Goal: Book appointment/travel/reservation

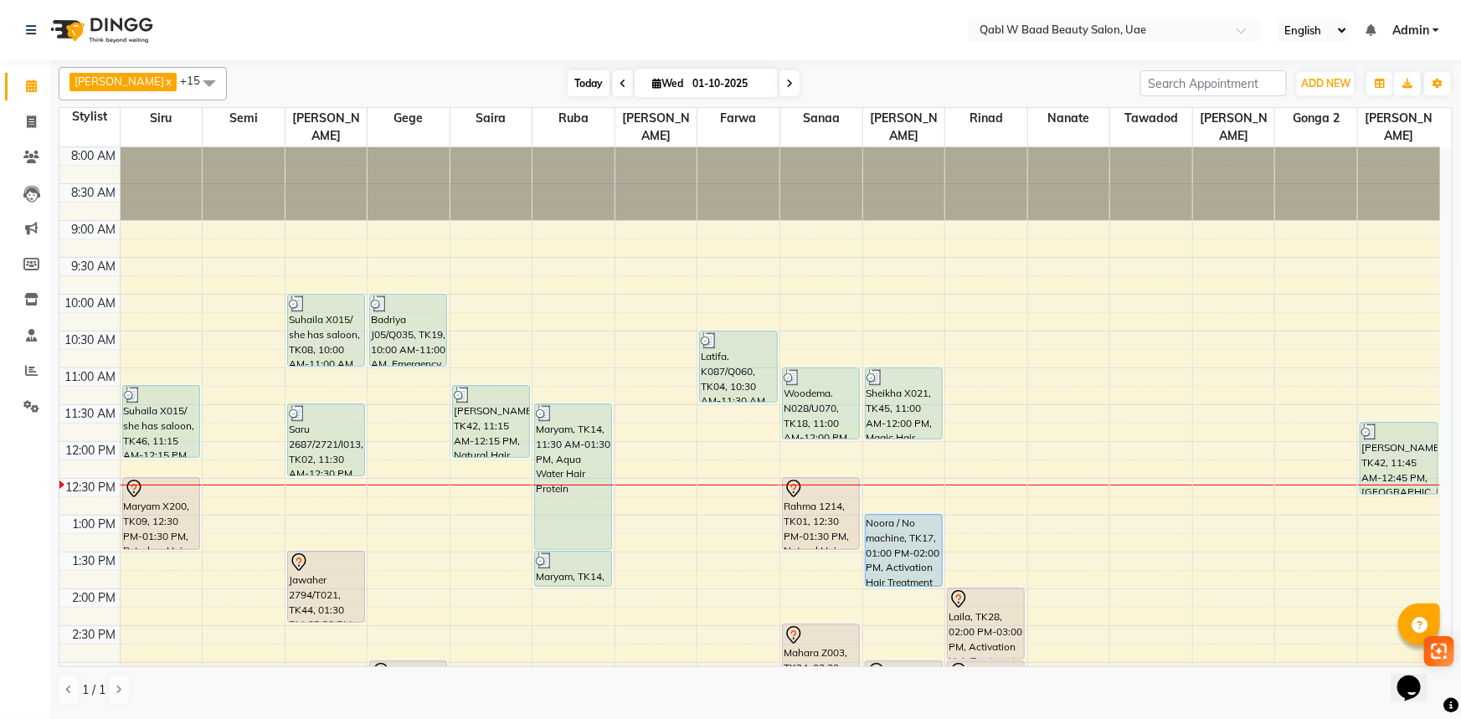
scroll to position [144, 0]
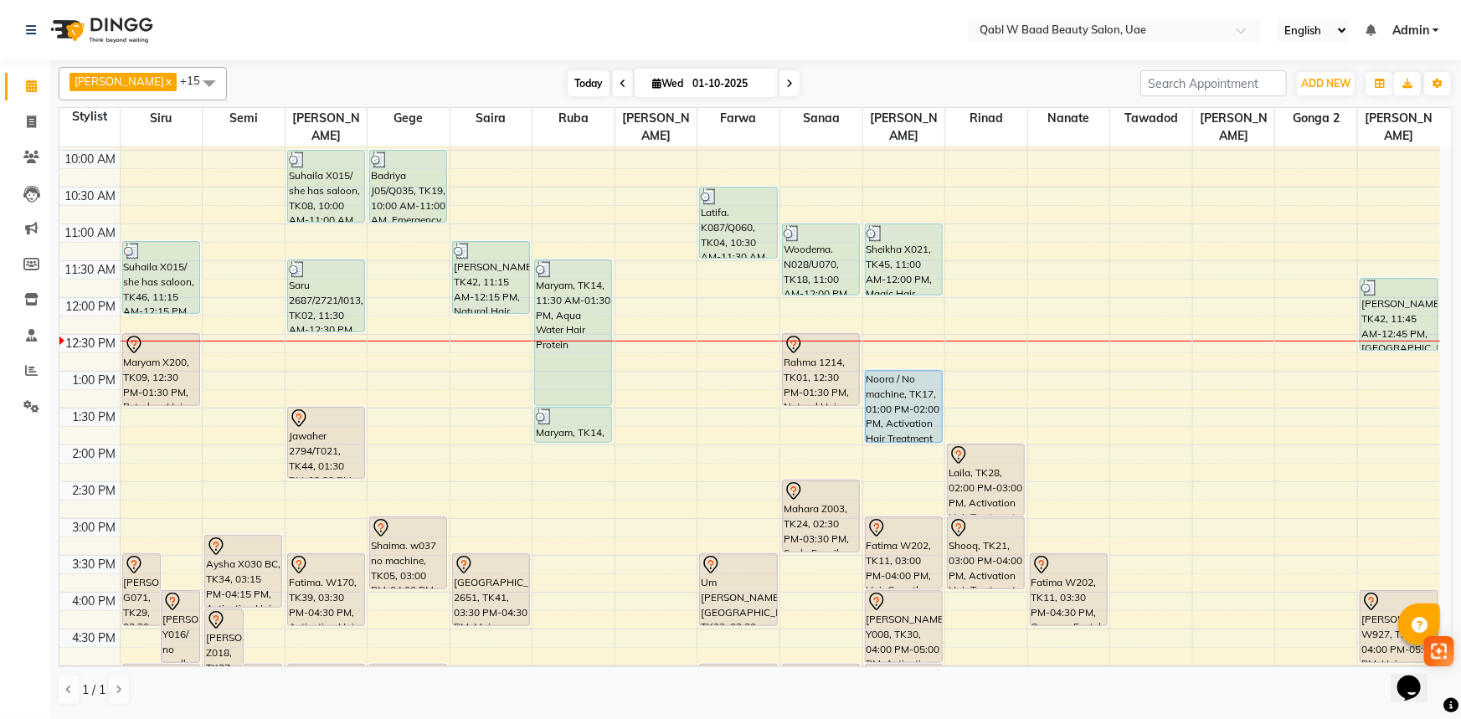
click at [568, 77] on span "Today" at bounding box center [589, 83] width 42 height 26
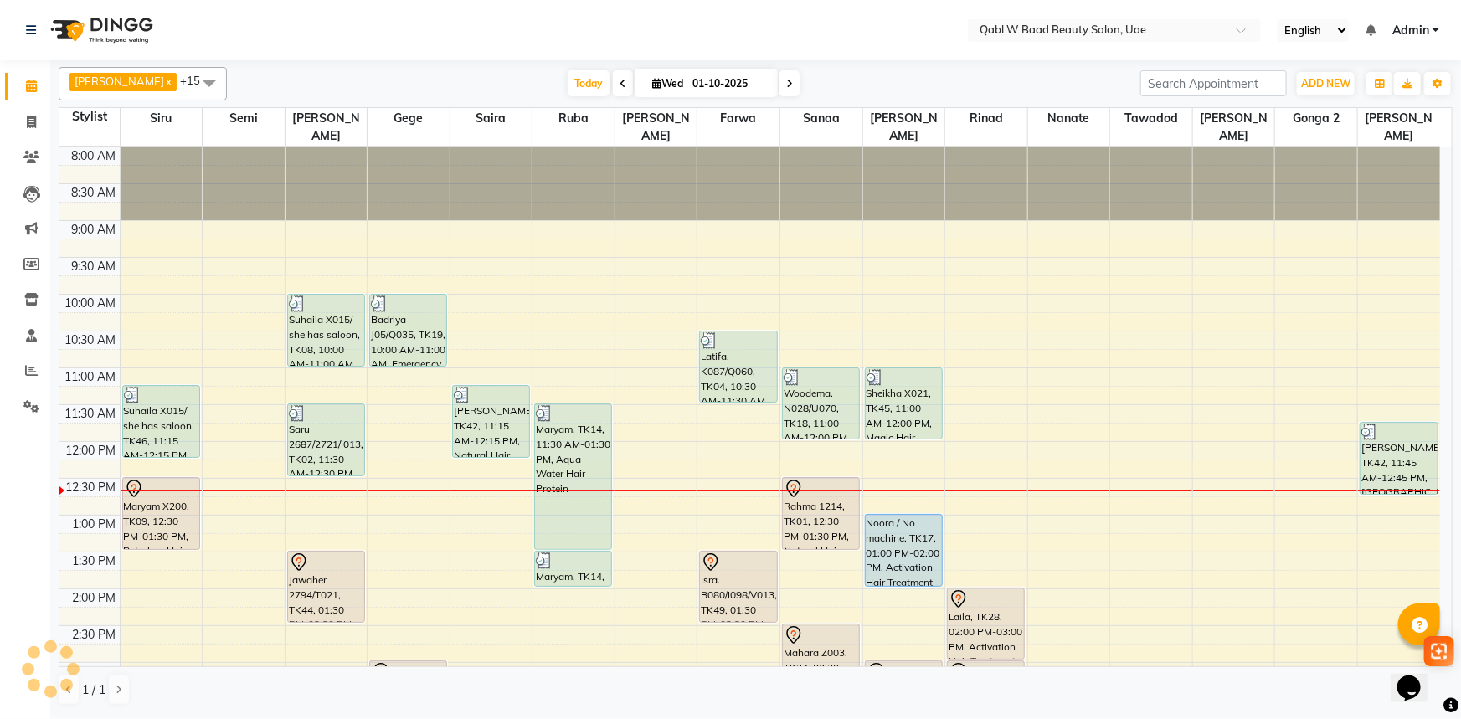
scroll to position [294, 0]
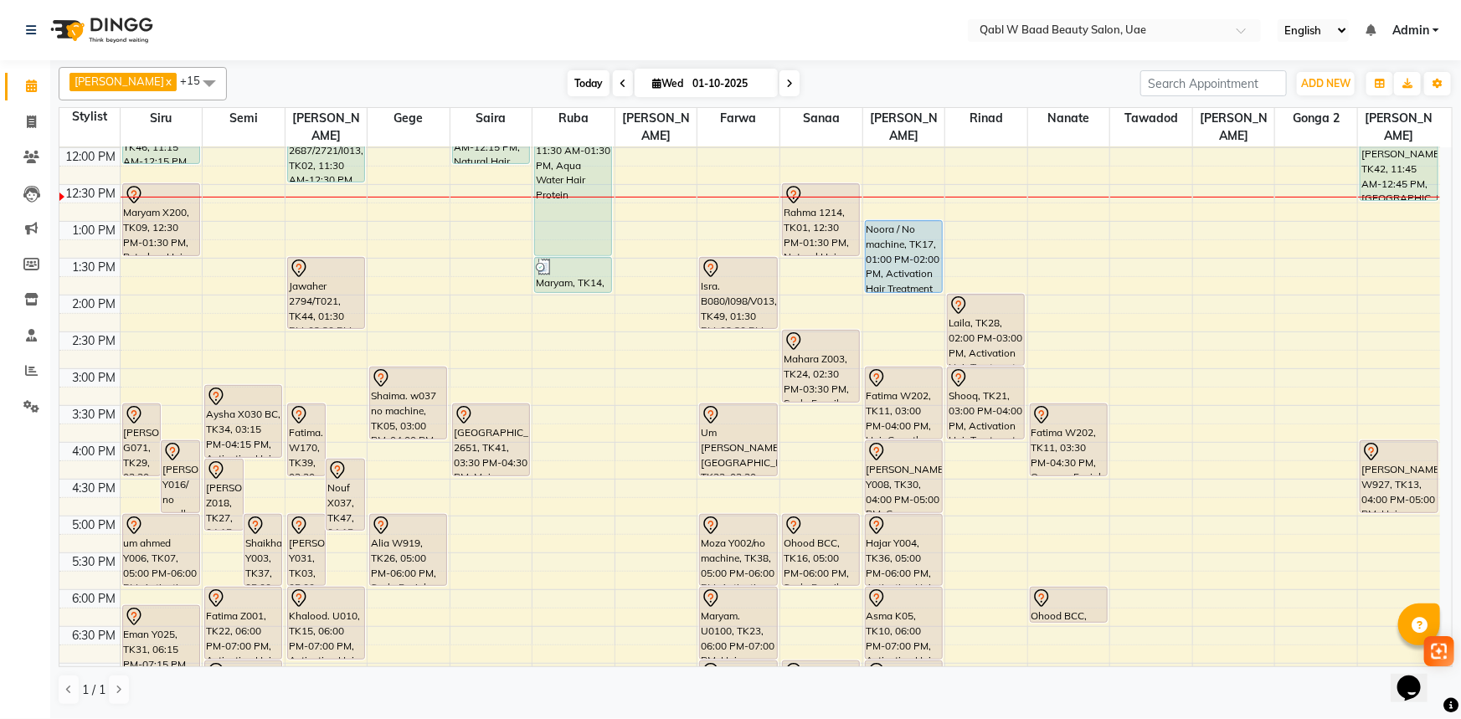
click at [568, 88] on span "Today" at bounding box center [589, 83] width 42 height 26
click at [649, 75] on span "[DATE]" at bounding box center [706, 83] width 143 height 28
click at [648, 83] on span "Wed" at bounding box center [667, 83] width 39 height 13
select select "10"
select select "2025"
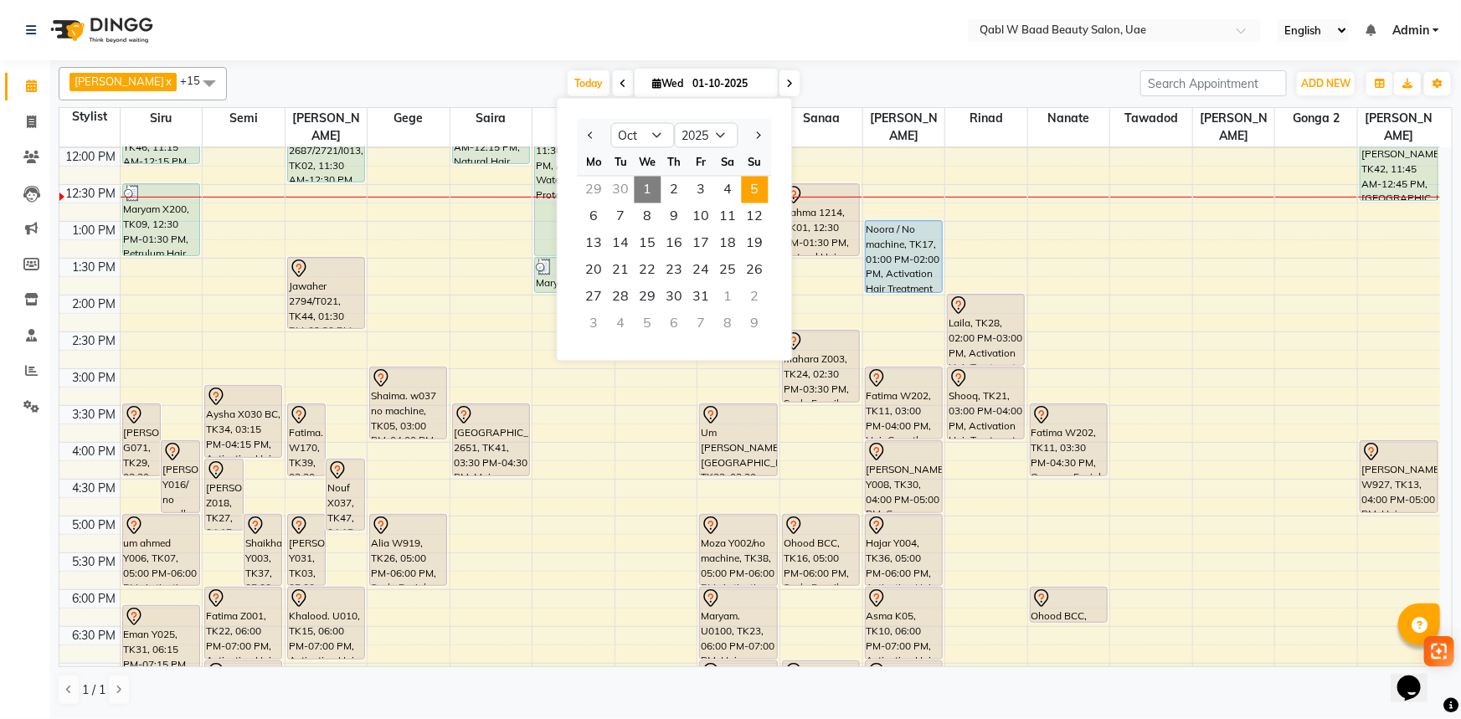
click at [749, 191] on span "5" at bounding box center [755, 190] width 27 height 27
type input "05-10-2025"
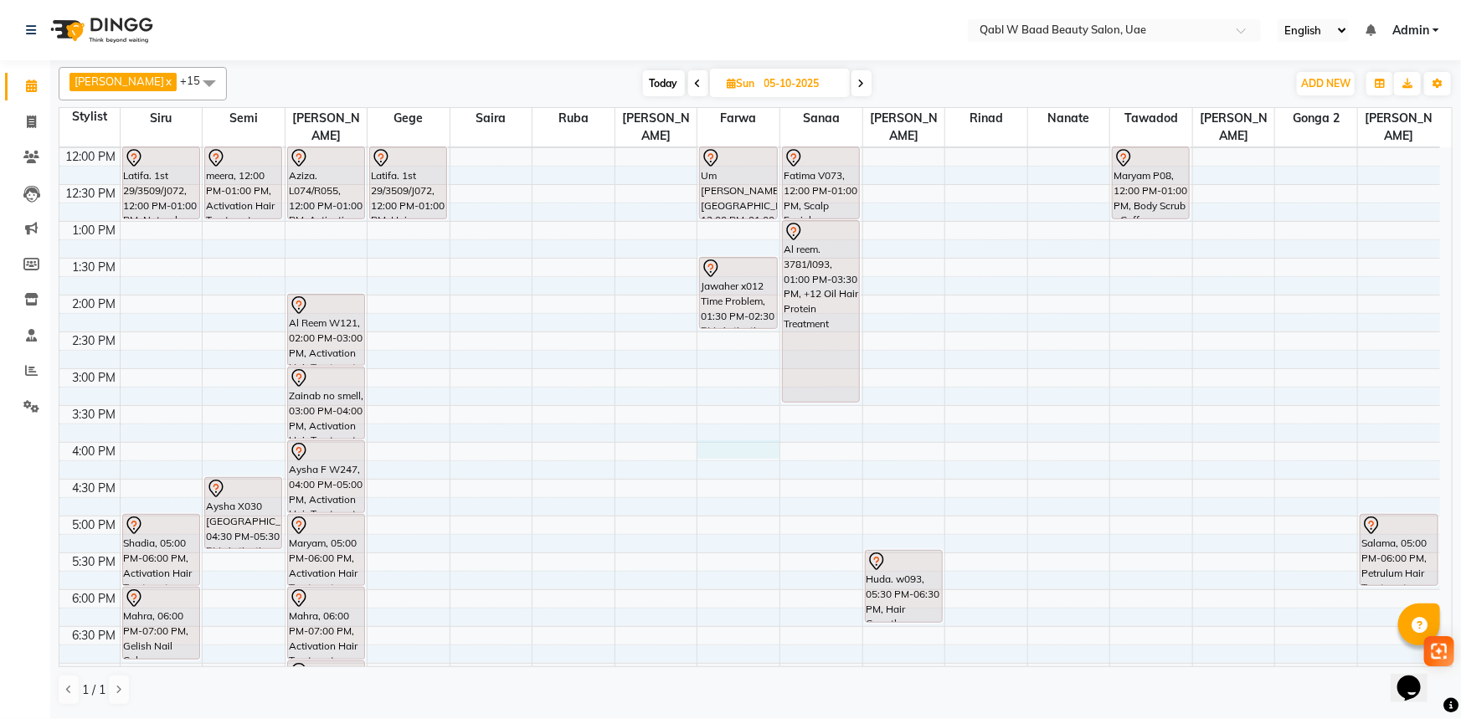
click at [763, 427] on div "8:00 AM 8:30 AM 9:00 AM 9:30 AM 10:00 AM 10:30 AM 11:00 AM 11:30 AM 12:00 PM 12…" at bounding box center [749, 442] width 1381 height 1178
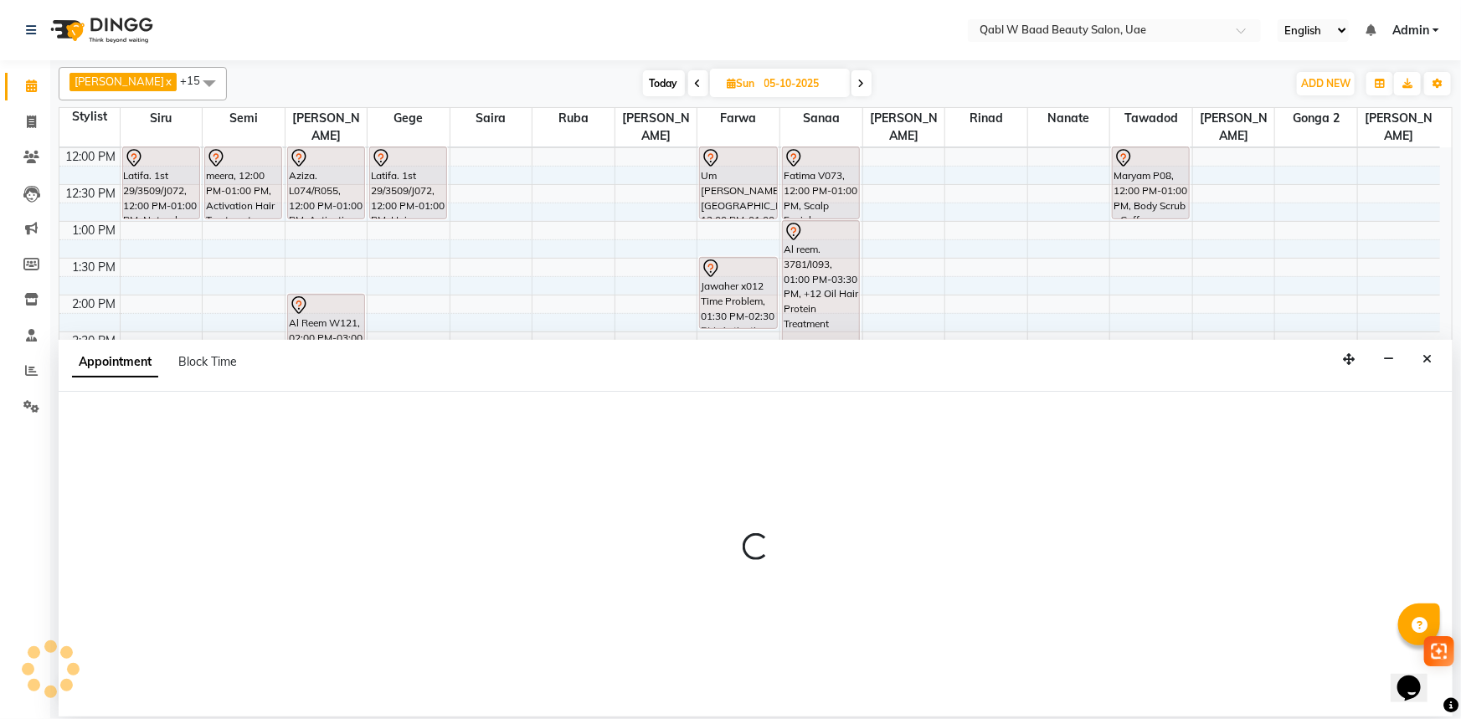
select select "56789"
select select "tentative"
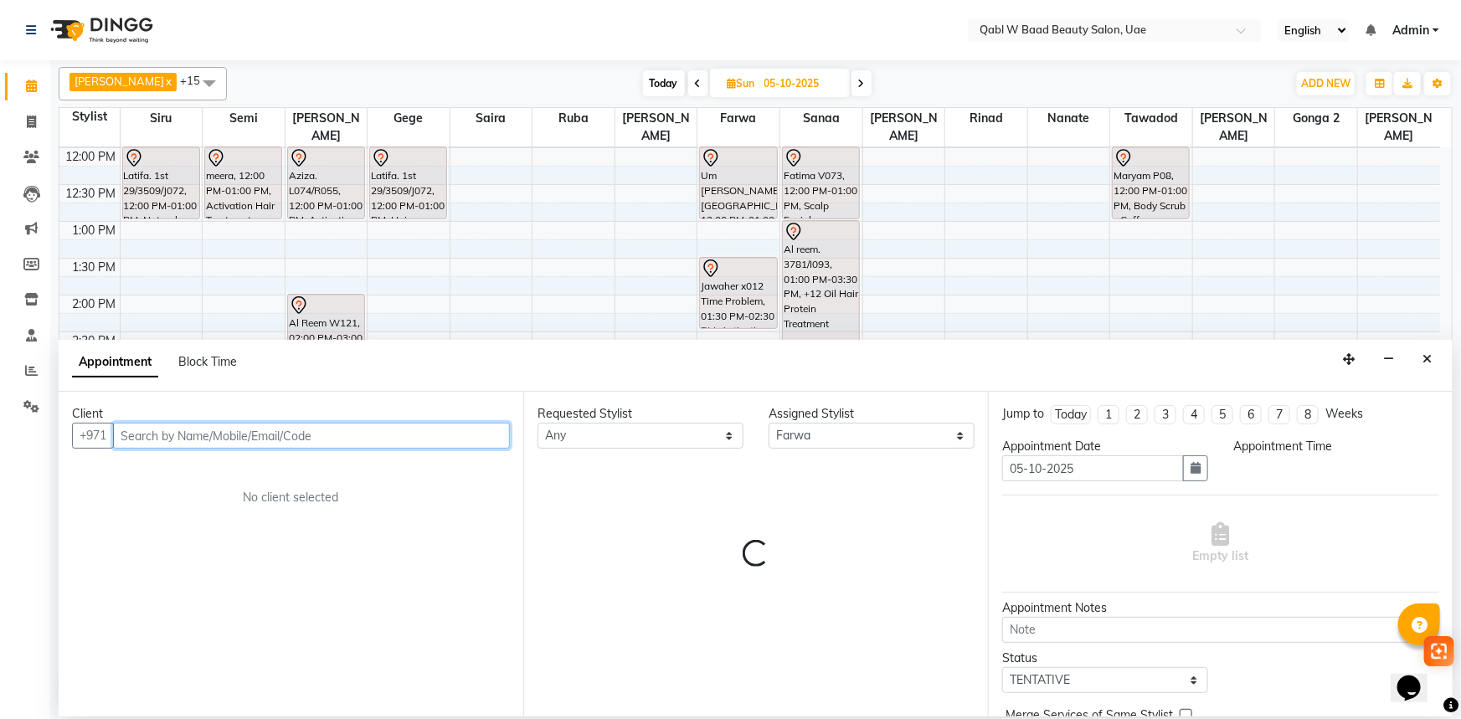
select select "960"
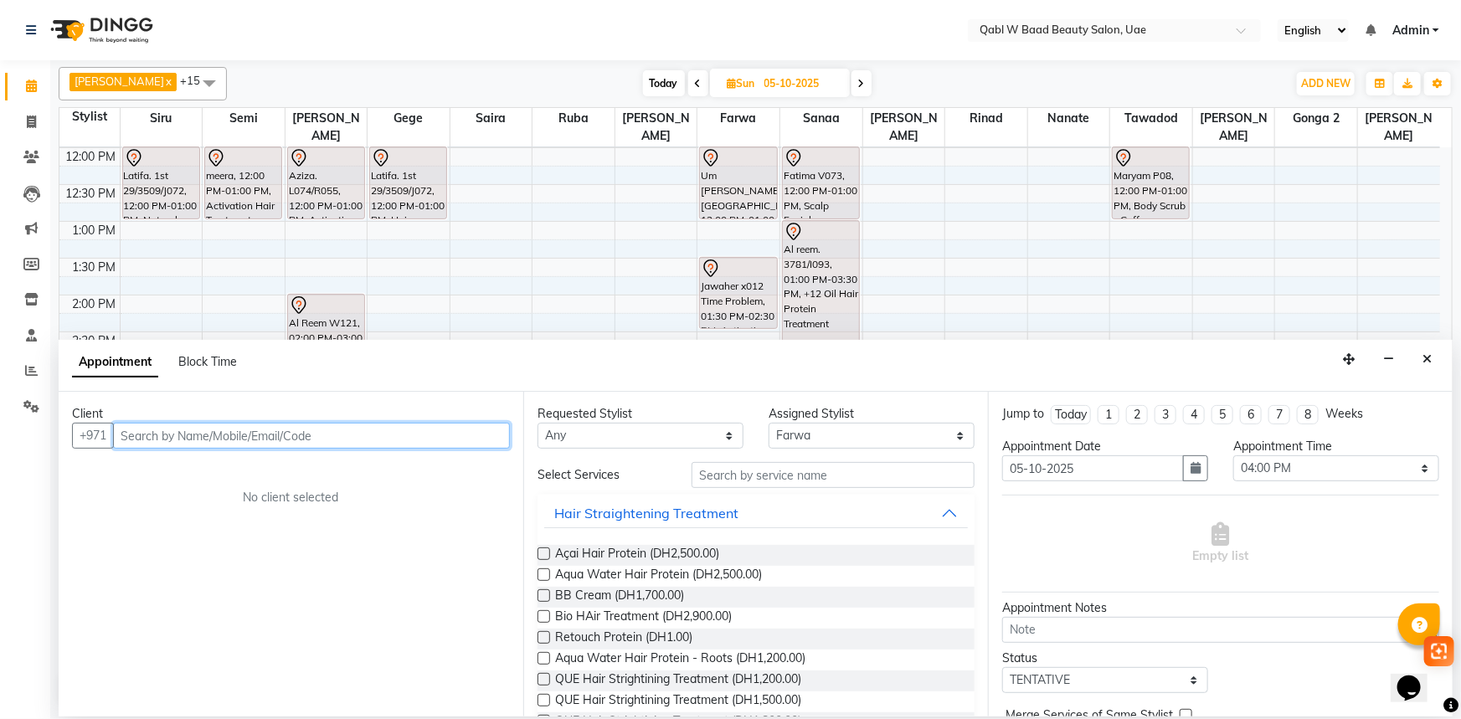
drag, startPoint x: 134, startPoint y: 426, endPoint x: 177, endPoint y: 422, distance: 42.9
click at [144, 424] on input "text" at bounding box center [311, 436] width 397 height 26
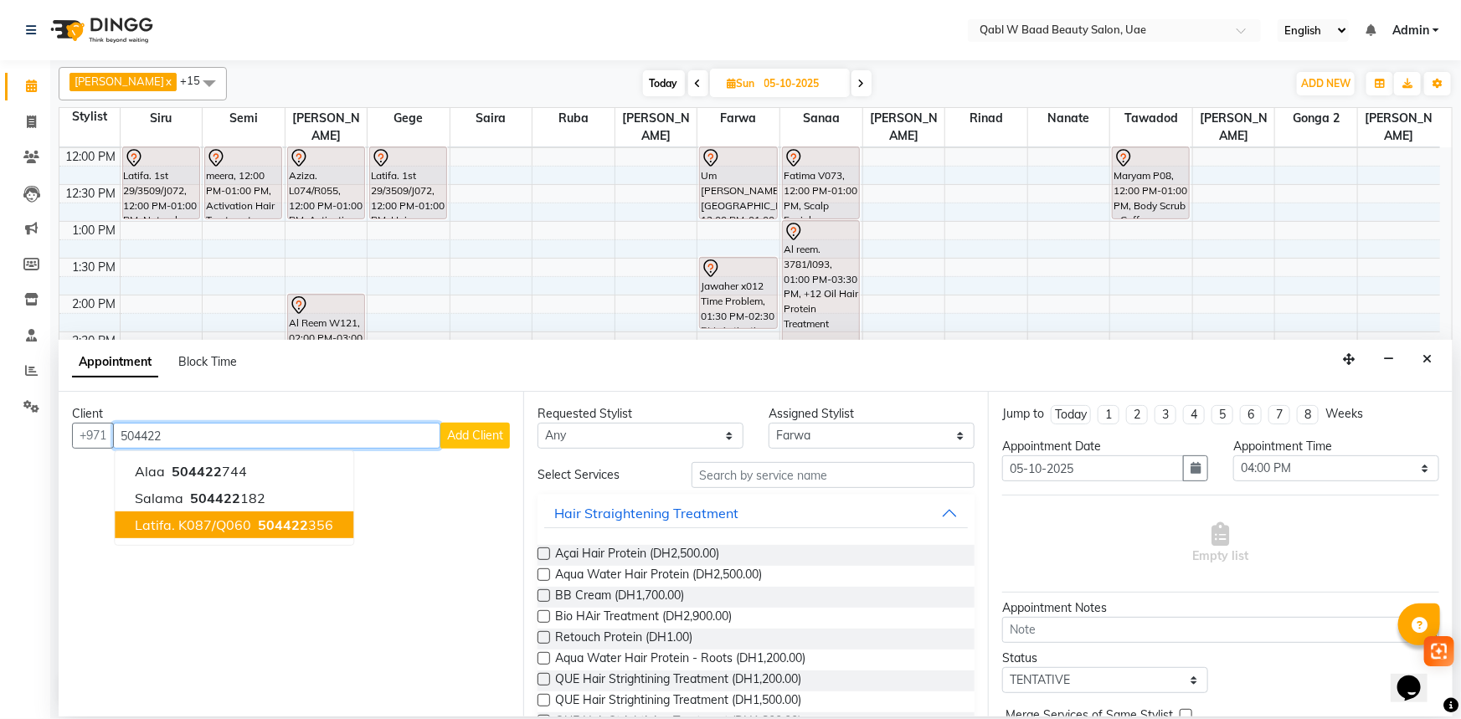
click at [286, 524] on span "504422" at bounding box center [283, 525] width 50 height 17
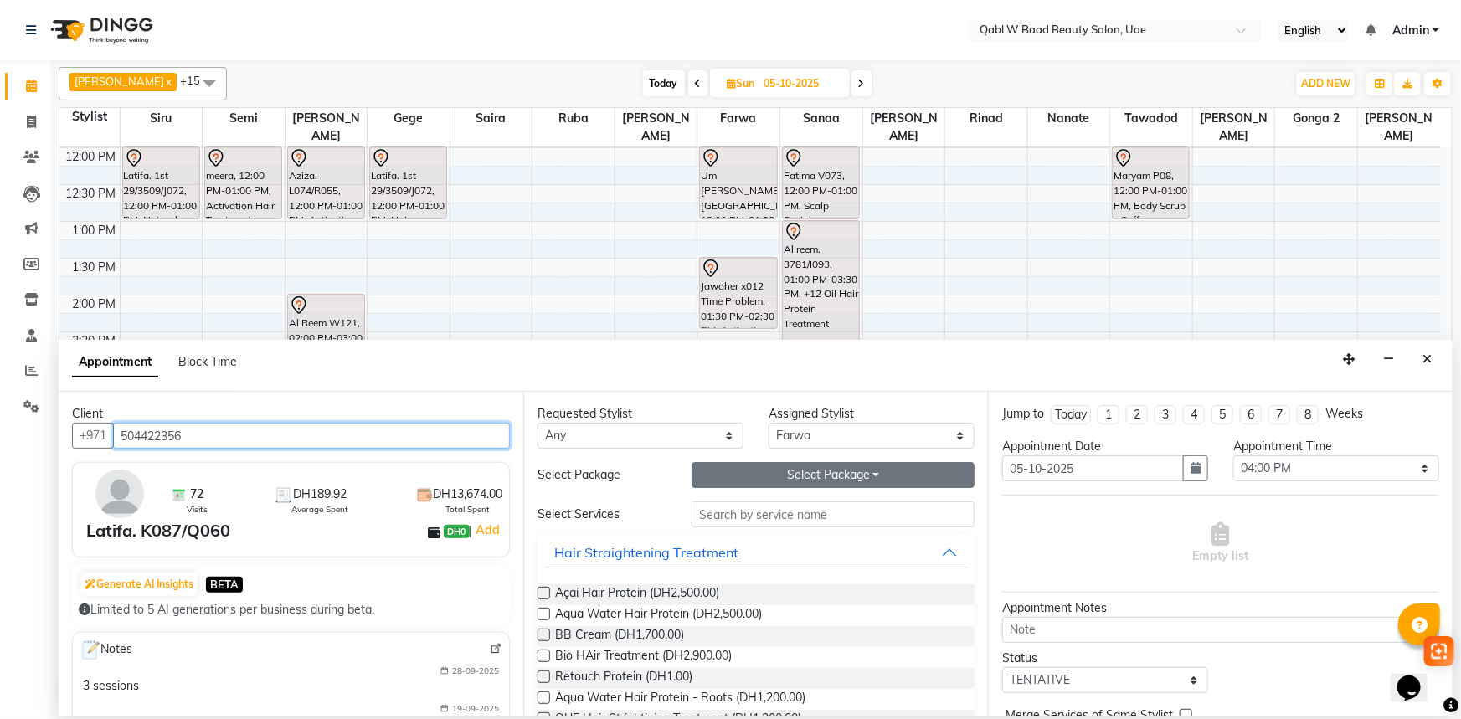
type input "504422356"
click at [777, 465] on button "Select Package Toggle Dropdown" at bounding box center [833, 475] width 283 height 26
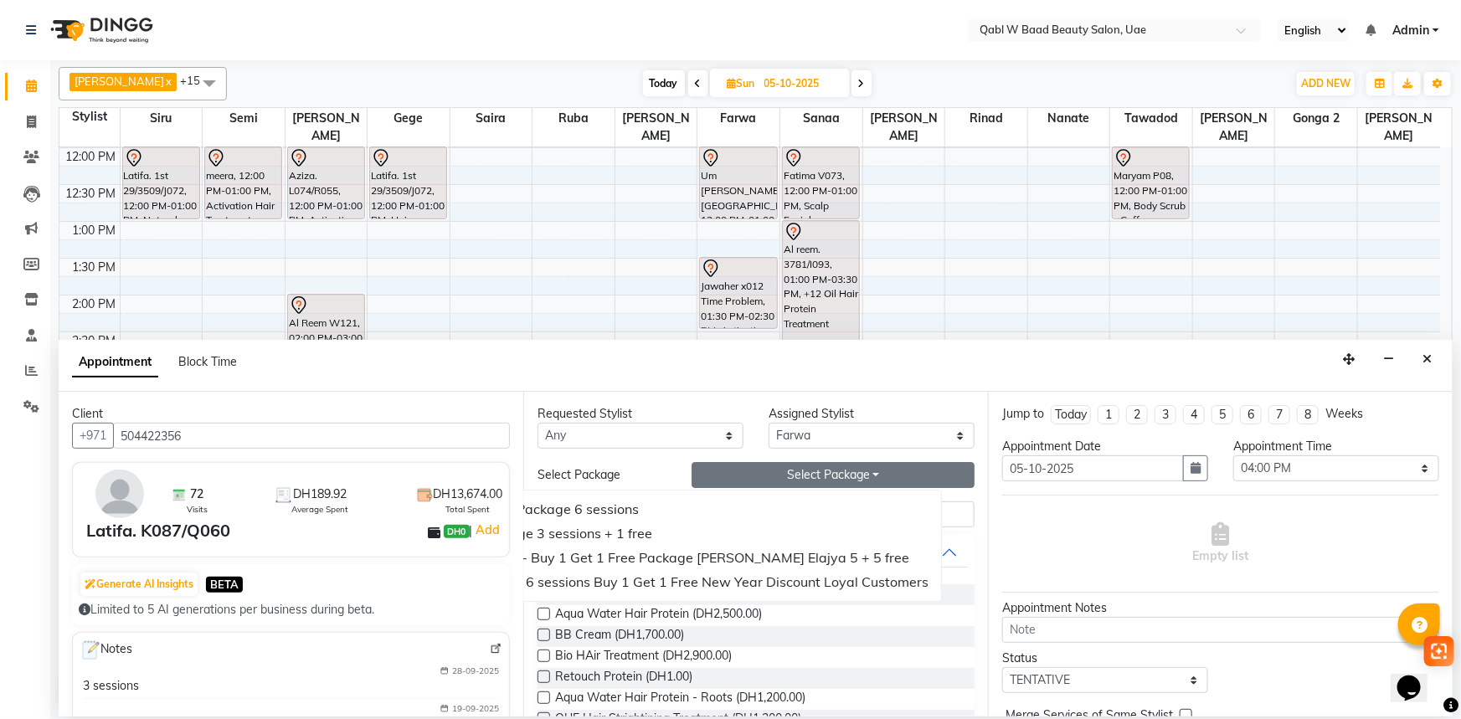
click at [638, 459] on div "Requested Stylist Any Asia [PERSON_NAME] [PERSON_NAME] [PERSON_NAME] Gonga 2 Iq…" at bounding box center [755, 554] width 465 height 325
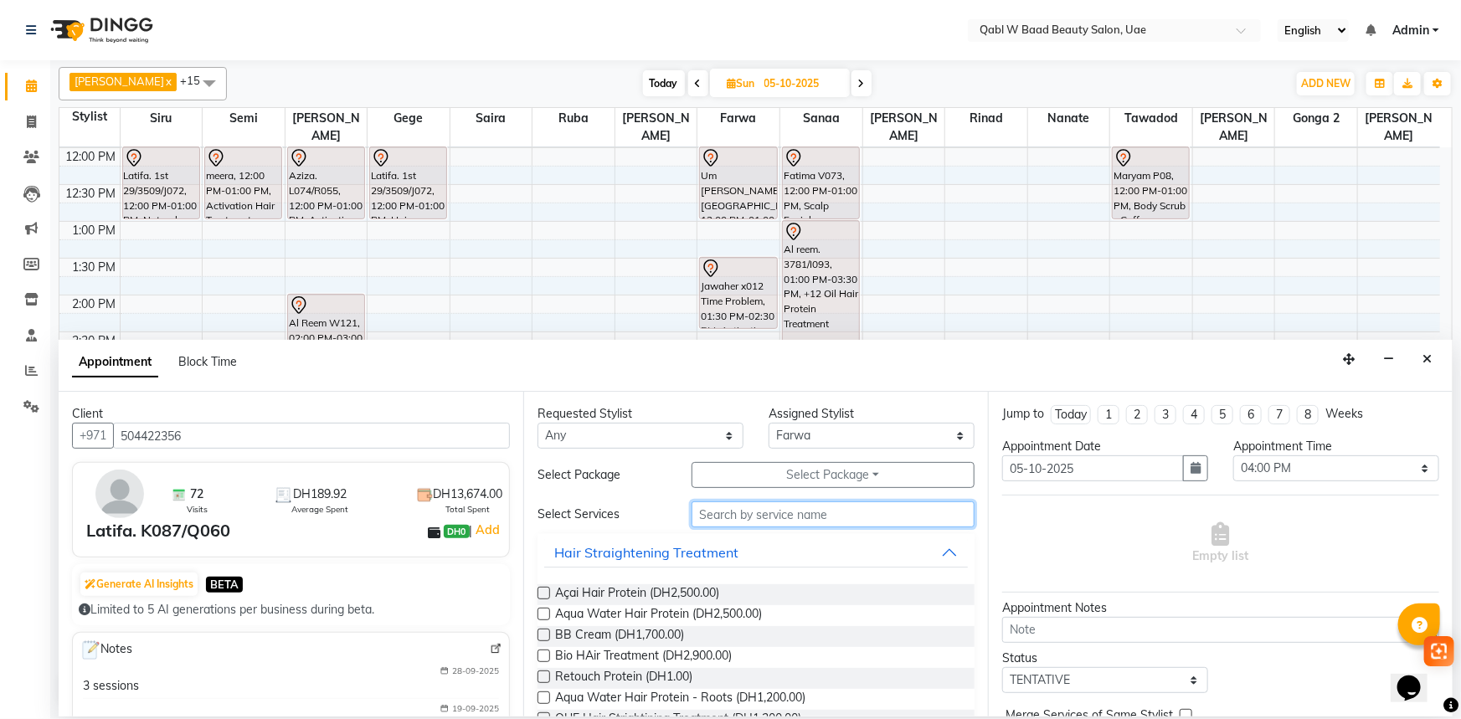
click at [743, 517] on input "text" at bounding box center [833, 514] width 283 height 26
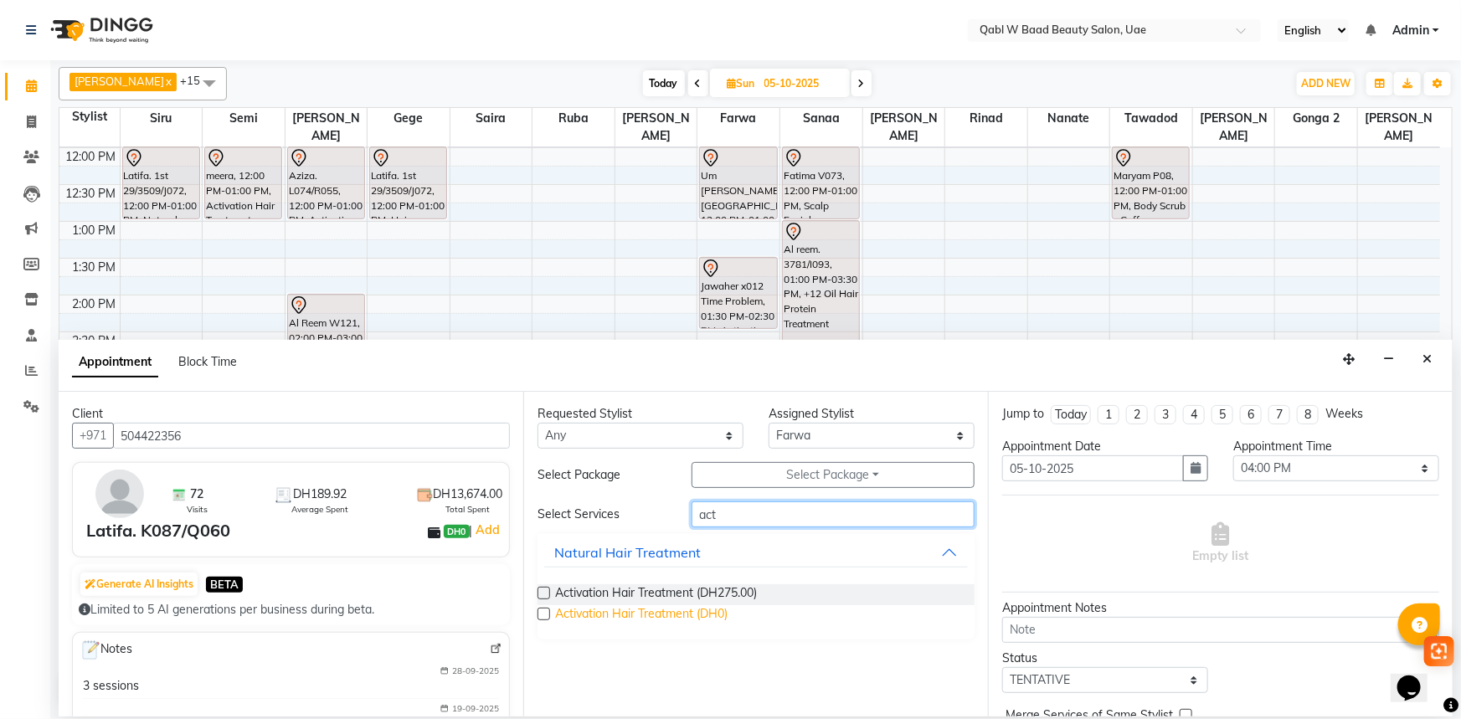
type input "act"
click at [674, 617] on span "Activation Hair Treatment (DH0)" at bounding box center [641, 615] width 172 height 21
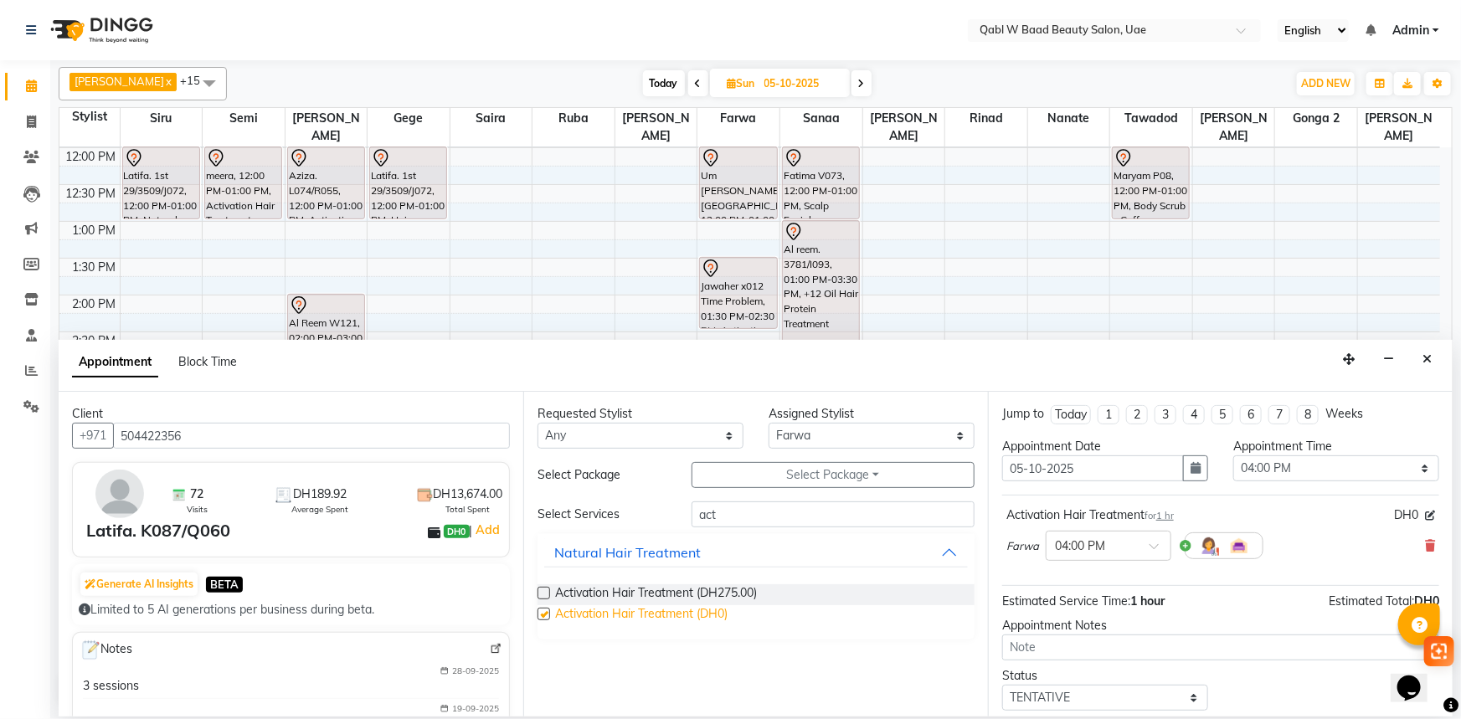
checkbox input "false"
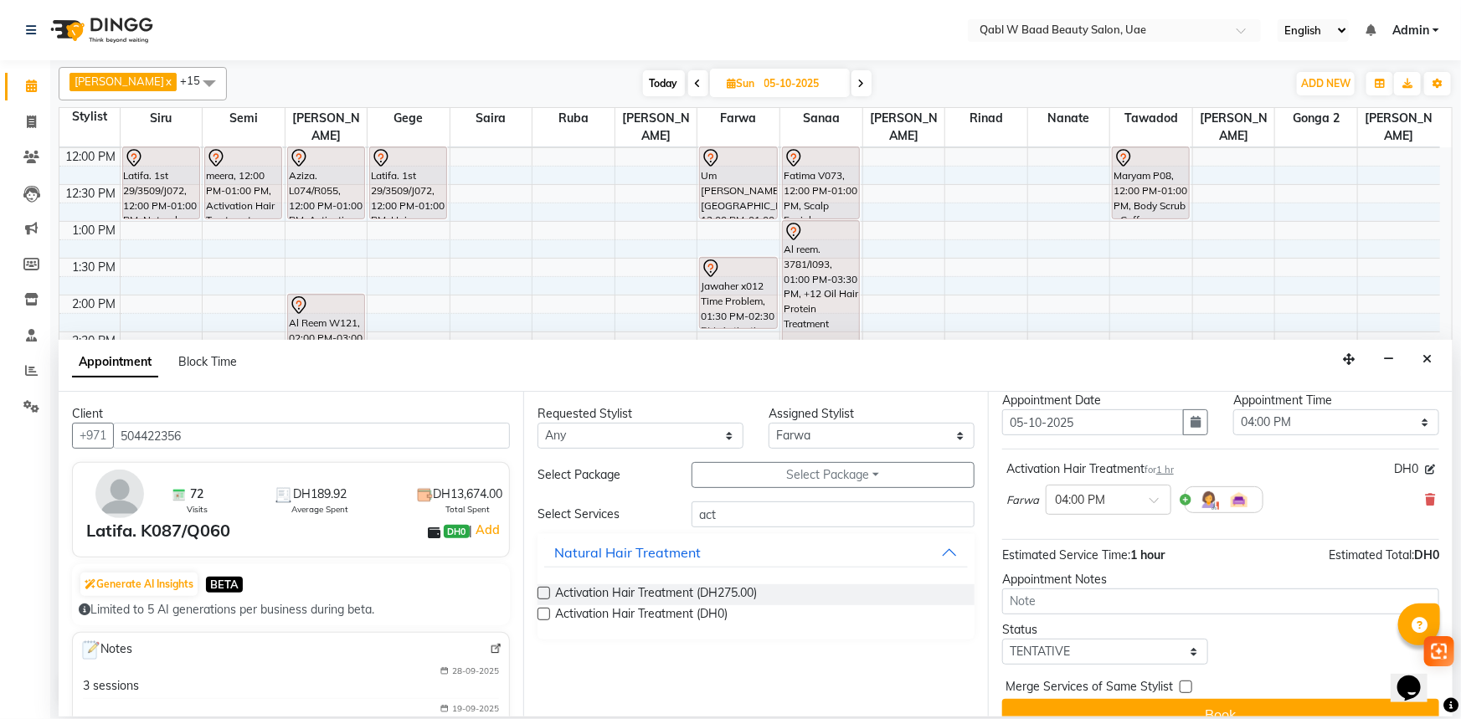
scroll to position [71, 0]
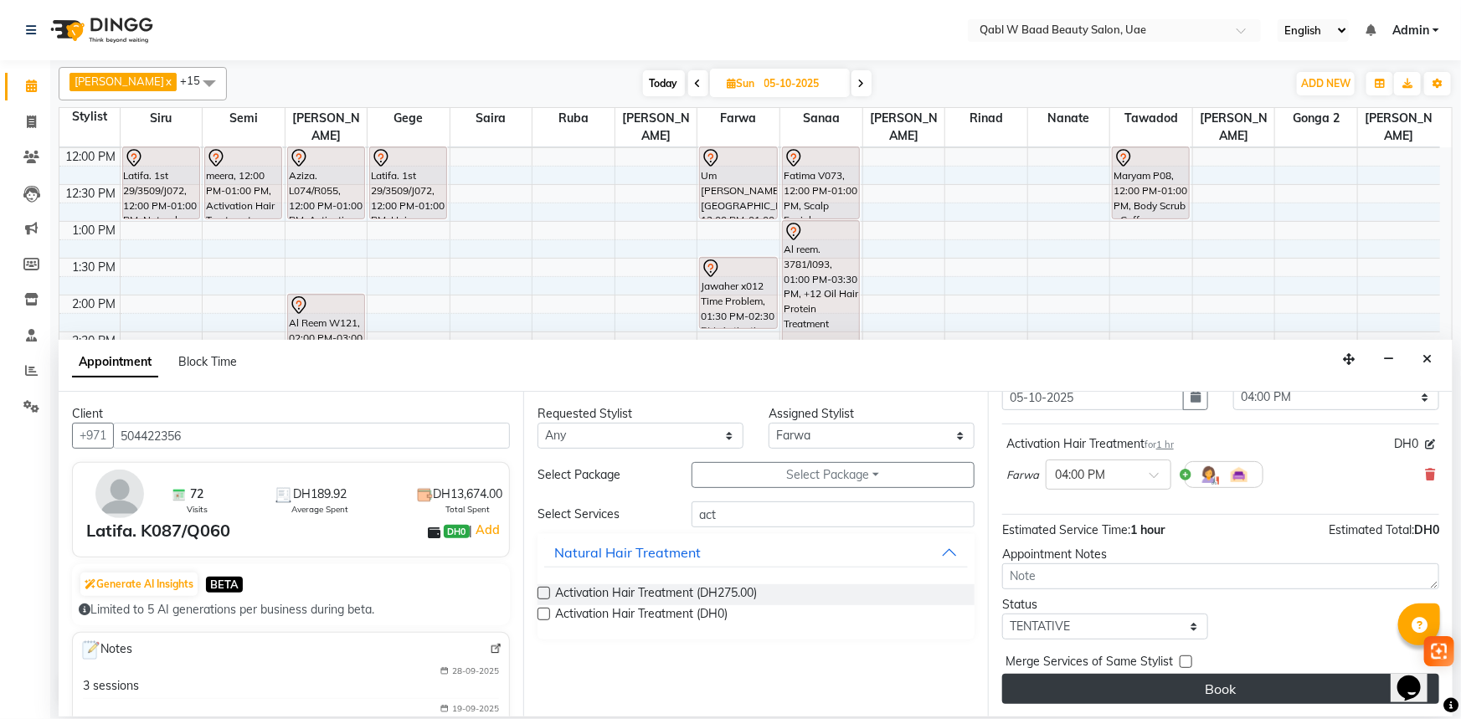
drag, startPoint x: 1215, startPoint y: 683, endPoint x: 1172, endPoint y: 707, distance: 48.7
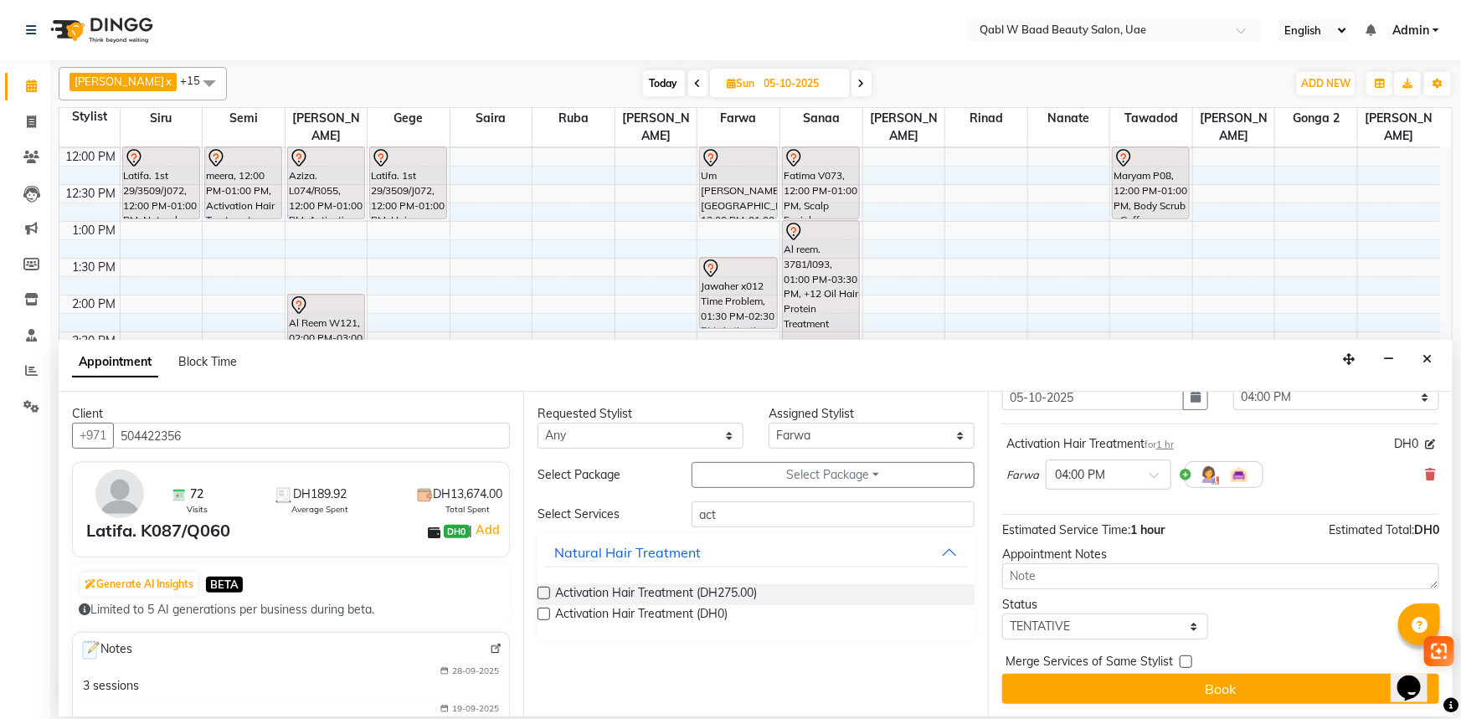
click at [1215, 686] on button "Book" at bounding box center [1220, 689] width 437 height 30
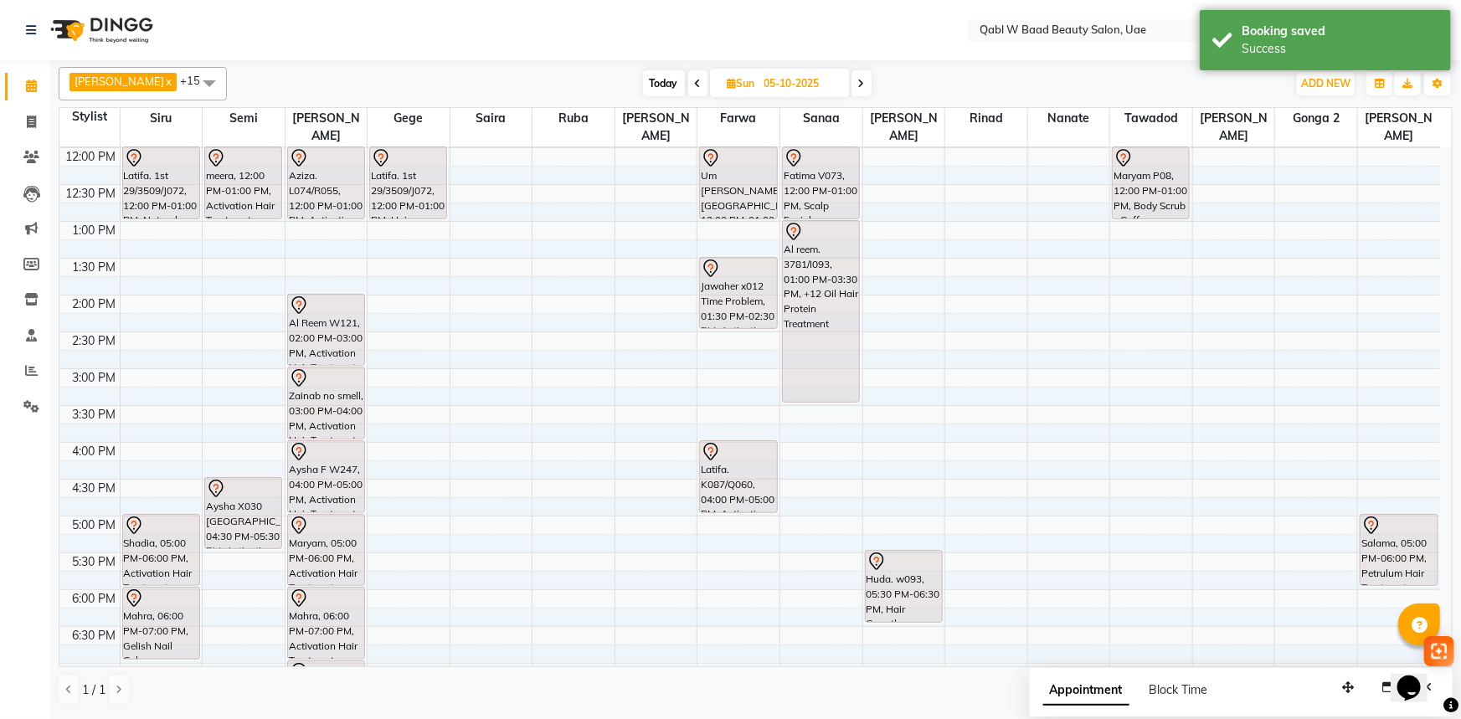
click at [643, 78] on span "Today" at bounding box center [664, 83] width 42 height 26
type input "01-10-2025"
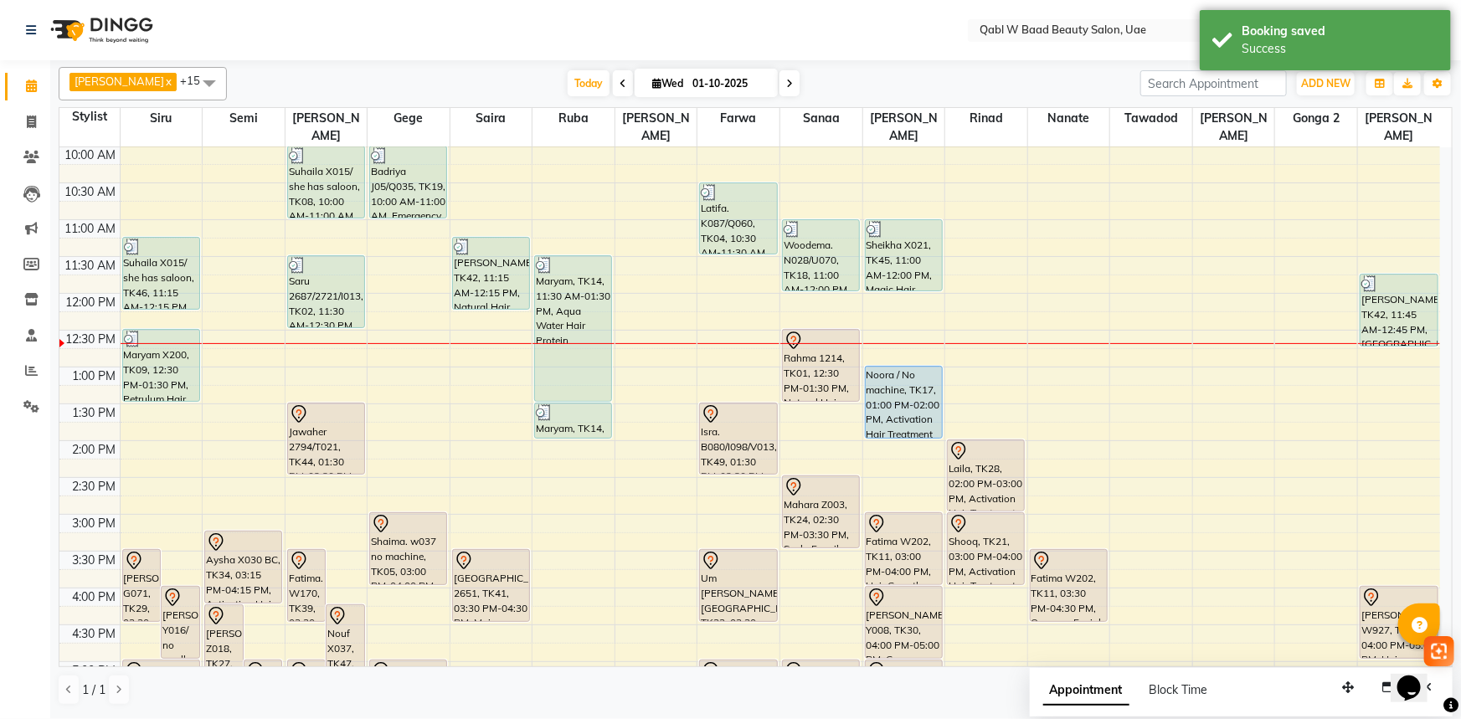
scroll to position [142, 0]
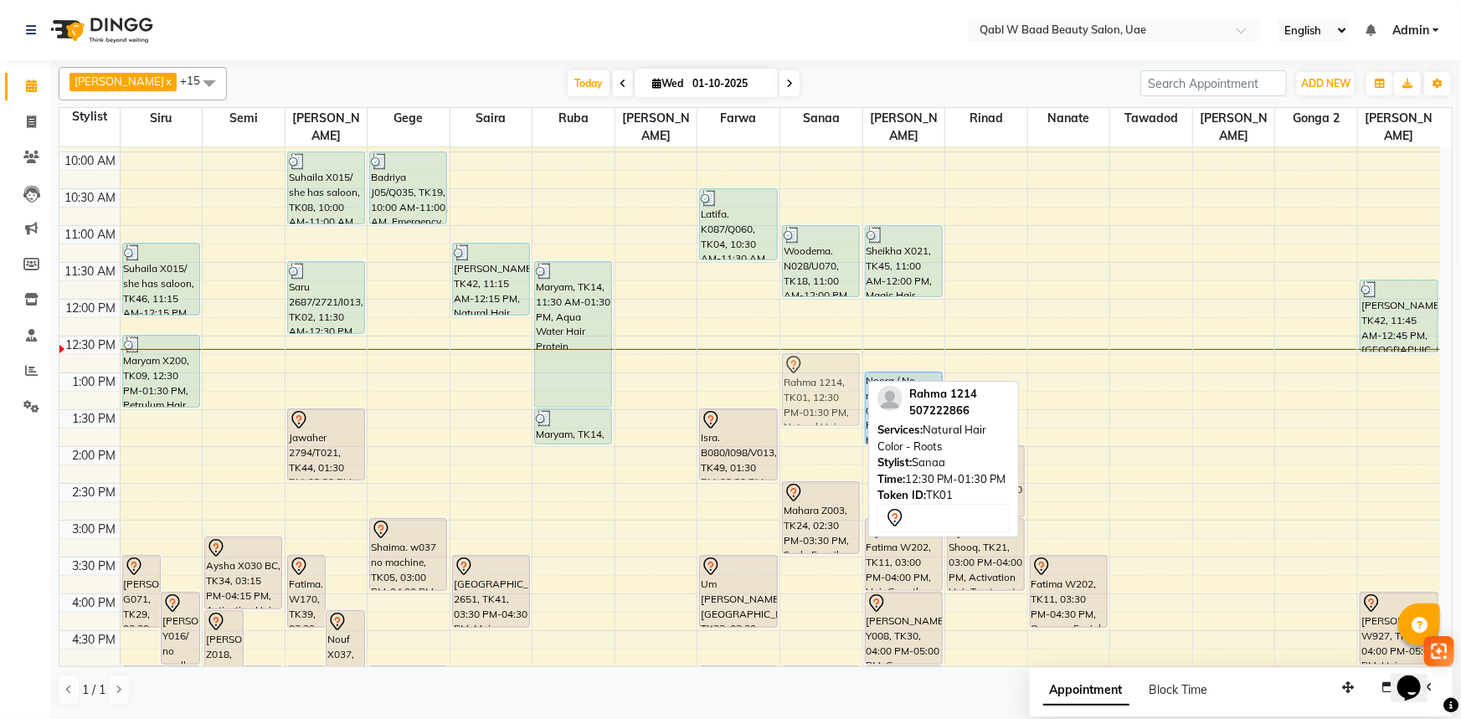
drag, startPoint x: 808, startPoint y: 358, endPoint x: 823, endPoint y: 378, distance: 24.5
click at [823, 378] on div "Woodema. N028/U070, TK18, 11:00 AM-12:00 PM, Scalp Facail Treatment Rahma 1214,…" at bounding box center [821, 594] width 82 height 1178
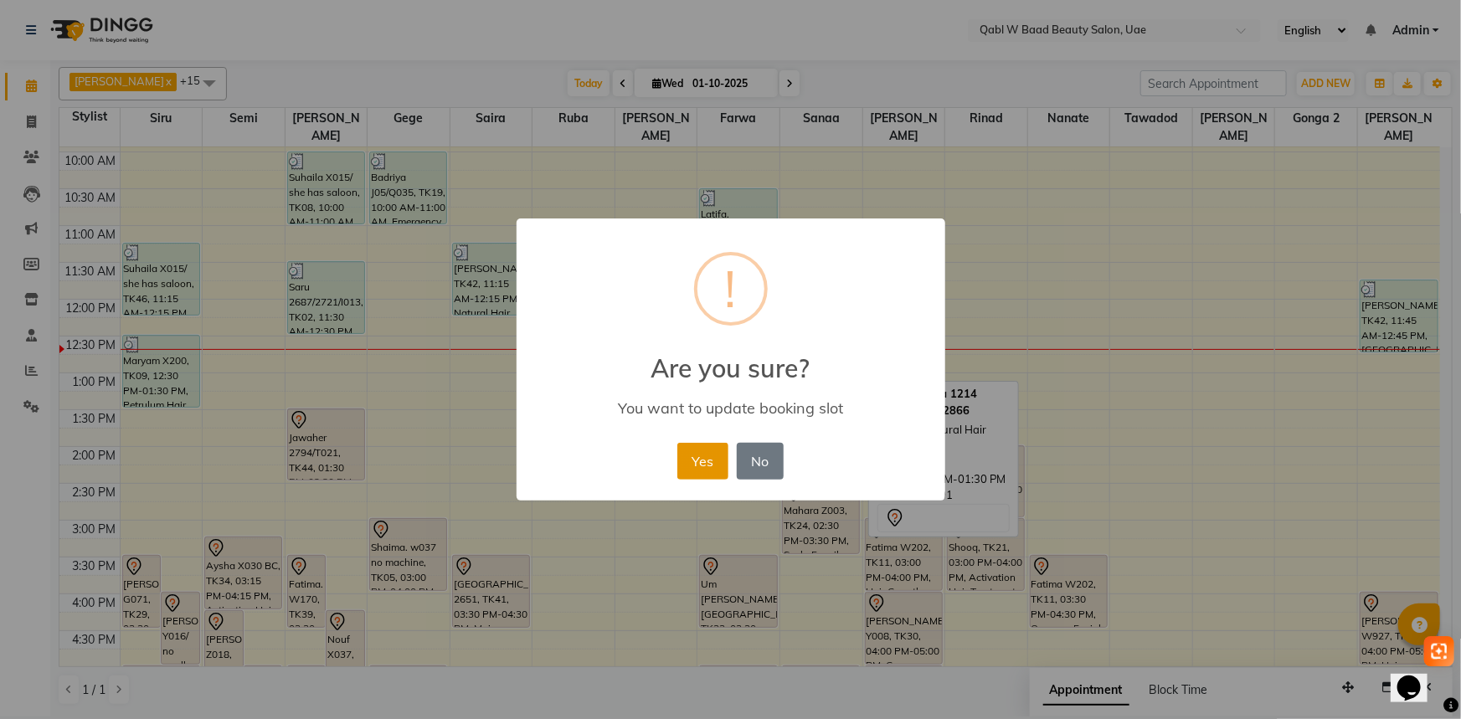
click at [719, 452] on button "Yes" at bounding box center [702, 461] width 51 height 37
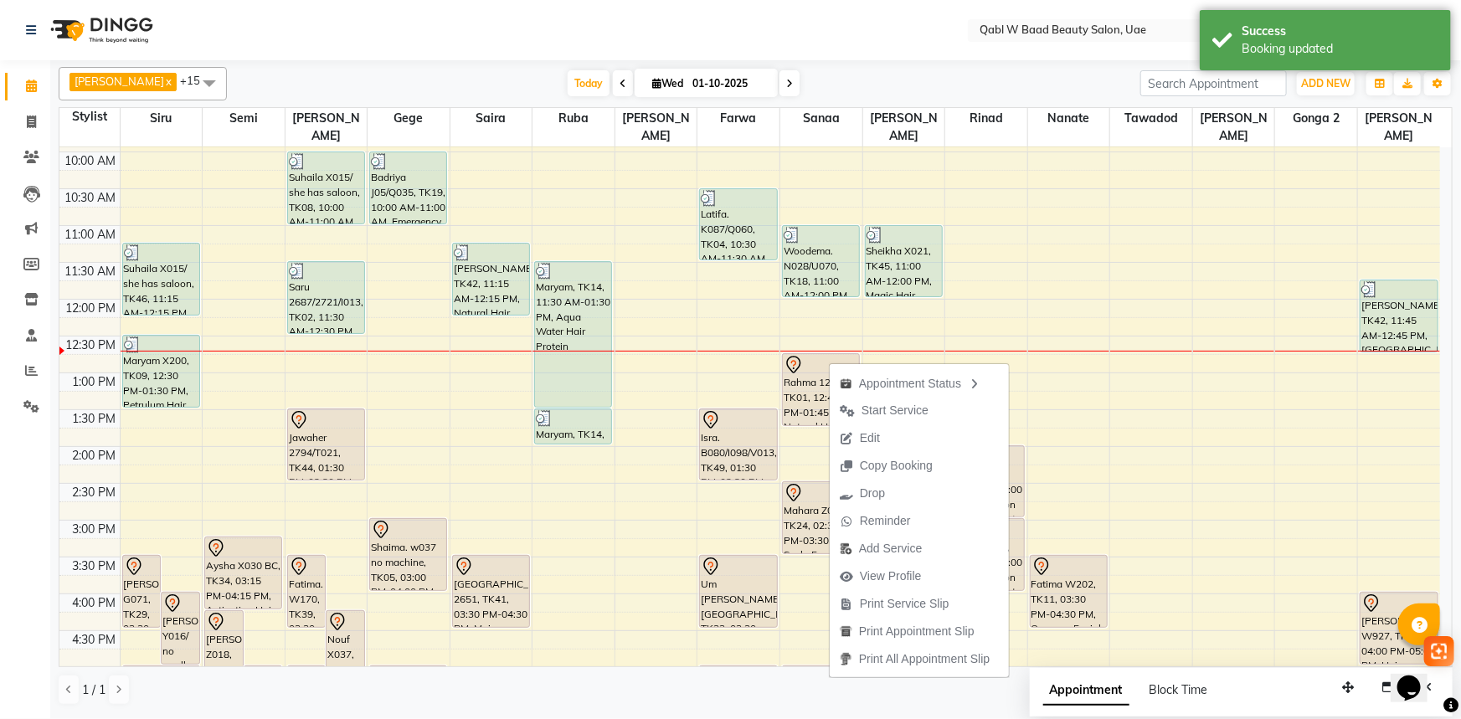
click at [786, 25] on nav "Select Location × Qabl W Baad Beauty Salon, Uae English ENGLISH Español العربية…" at bounding box center [730, 30] width 1461 height 60
